Goal: Book appointment/travel/reservation

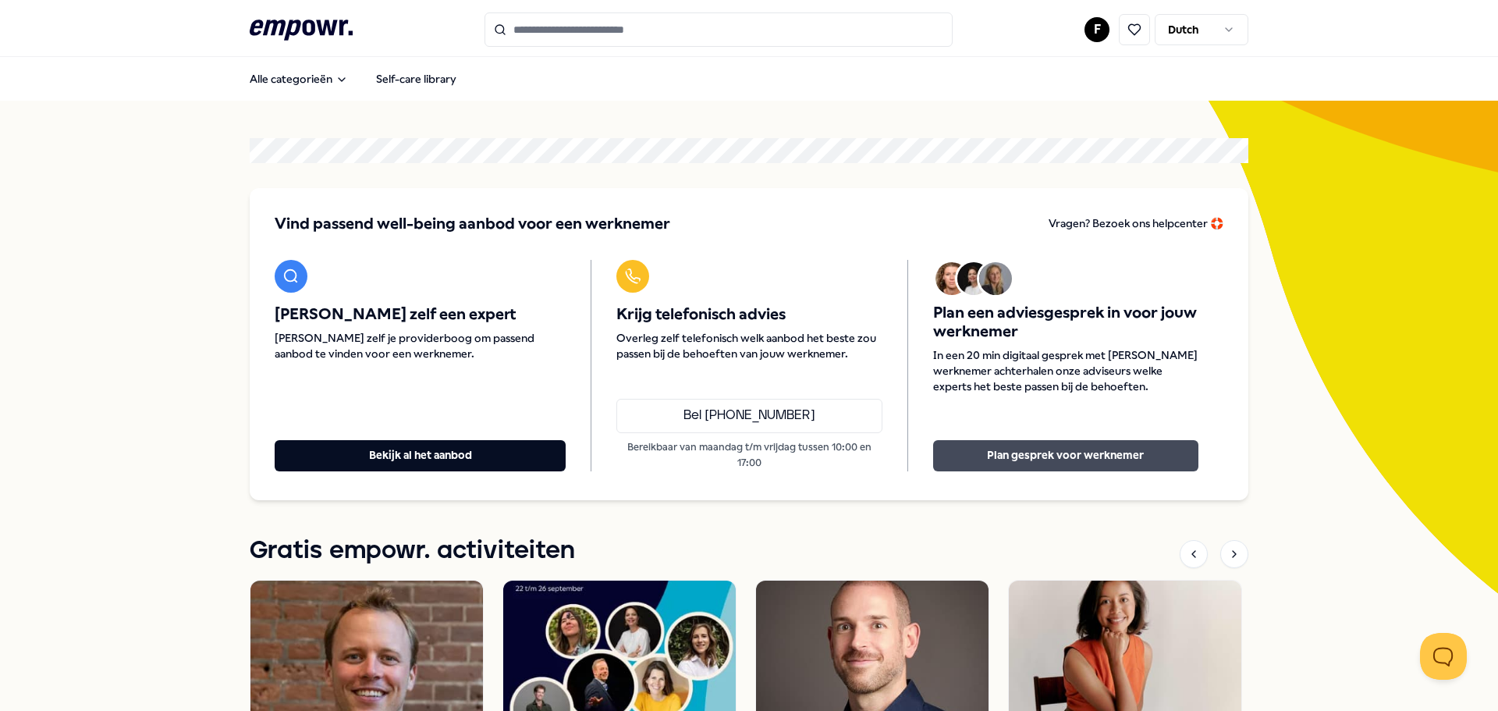
click at [1073, 456] on button "Plan gesprek voor werknemer" at bounding box center [1065, 455] width 265 height 31
click at [1100, 443] on button "Plan gesprek voor werknemer" at bounding box center [1065, 455] width 265 height 31
click at [1155, 433] on div "Plan een adviesgesprek in voor jouw werknemer In een 20 min digitaal gesprek me…" at bounding box center [1065, 365] width 316 height 211
click at [1139, 447] on button "Plan gesprek voor werknemer" at bounding box center [1065, 455] width 265 height 31
